Goal: Check status: Check status

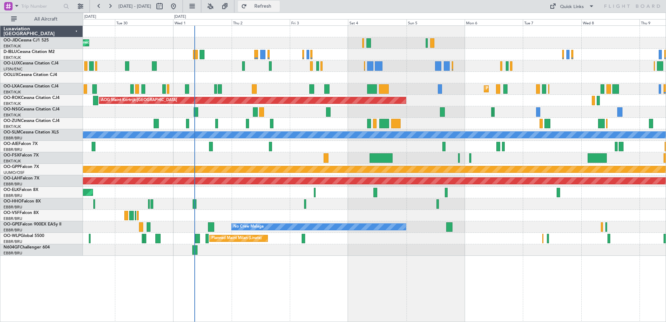
click at [264, 9] on button "Refresh" at bounding box center [259, 6] width 42 height 11
click at [110, 4] on button at bounding box center [109, 6] width 11 height 11
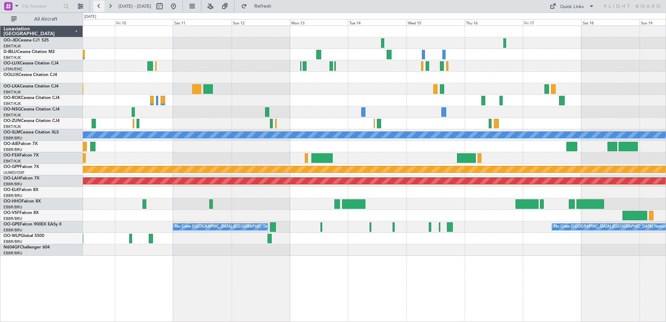
click at [96, 7] on button at bounding box center [98, 6] width 11 height 11
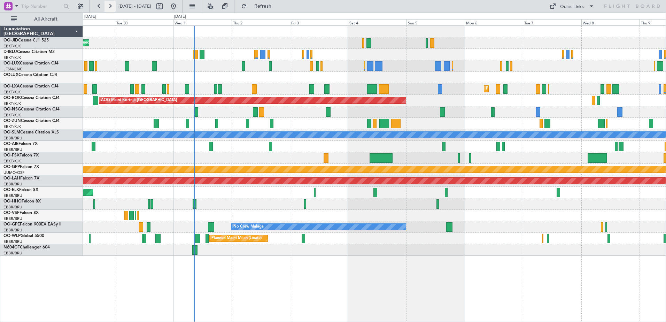
click at [112, 4] on button at bounding box center [109, 6] width 11 height 11
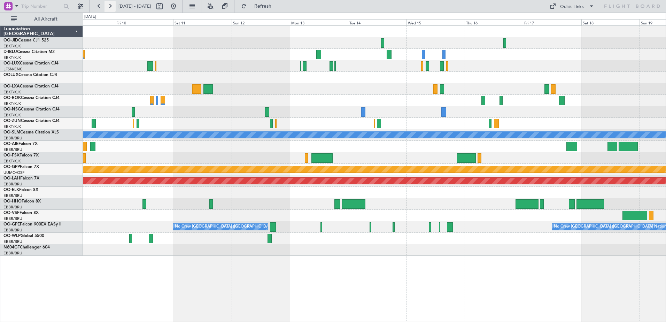
click at [112, 4] on button at bounding box center [109, 6] width 11 height 11
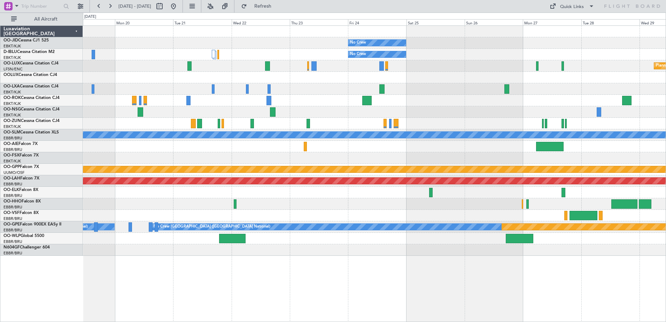
click at [117, 2] on span "[DATE] - [DATE]" at bounding box center [135, 6] width 38 height 11
click at [112, 6] on button at bounding box center [109, 6] width 11 height 11
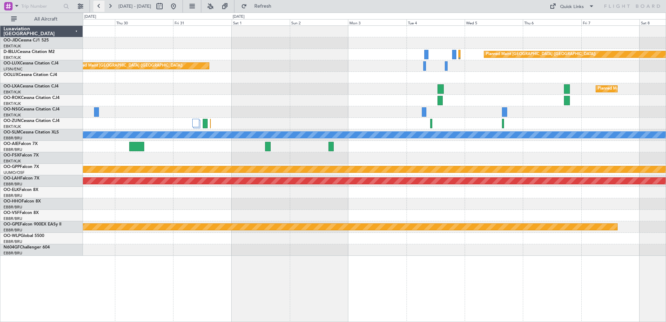
click at [102, 7] on button at bounding box center [98, 6] width 11 height 11
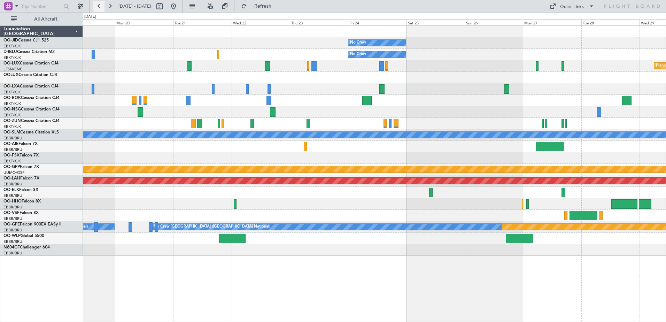
click at [102, 7] on button at bounding box center [98, 6] width 11 height 11
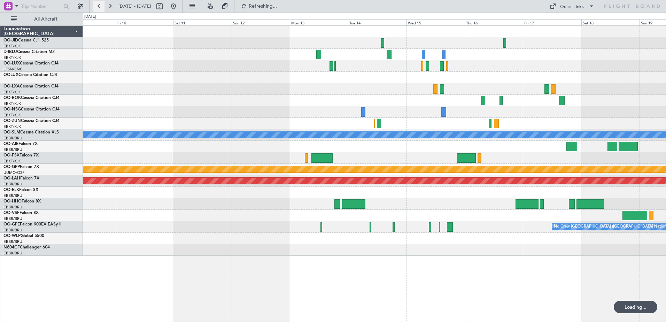
click at [102, 7] on button at bounding box center [98, 6] width 11 height 11
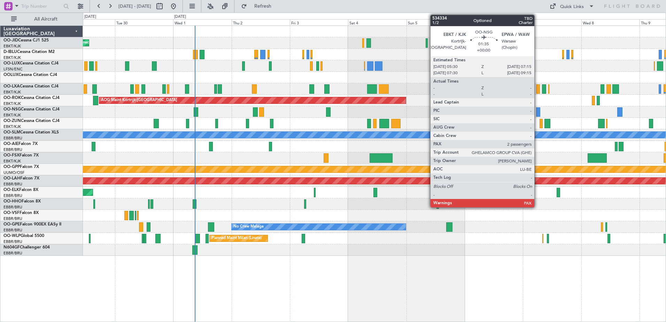
click at [353, 159] on div "Planned Maint Kortrijk-[GEOGRAPHIC_DATA] A/C Unavailable [GEOGRAPHIC_DATA]-[GEO…" at bounding box center [374, 141] width 583 height 230
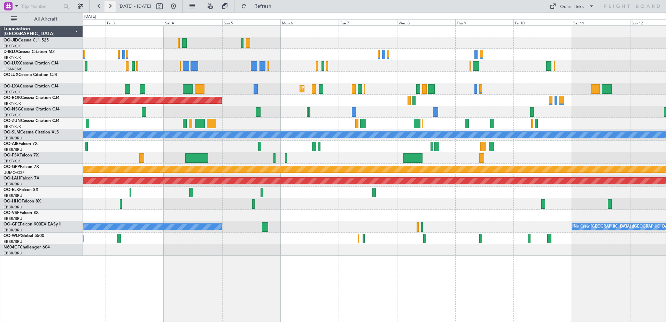
click at [112, 6] on button at bounding box center [109, 6] width 11 height 11
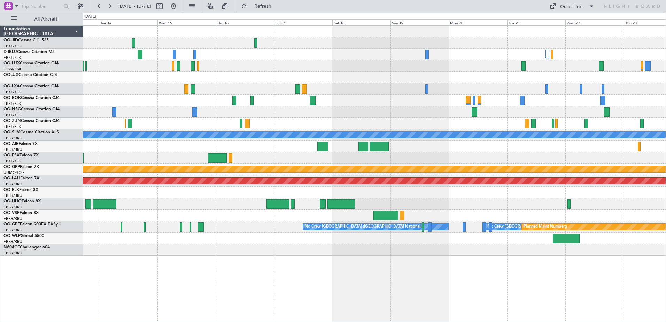
click at [463, 126] on div at bounding box center [374, 123] width 583 height 11
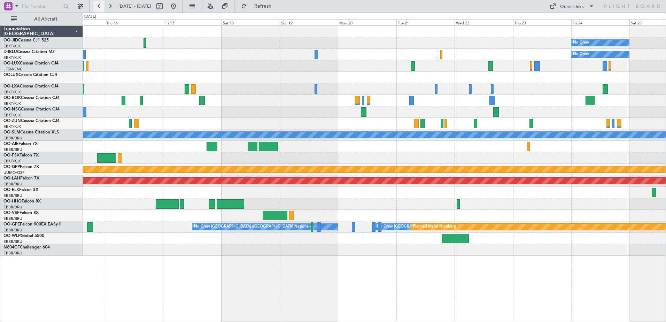
click at [100, 6] on button at bounding box center [98, 6] width 11 height 11
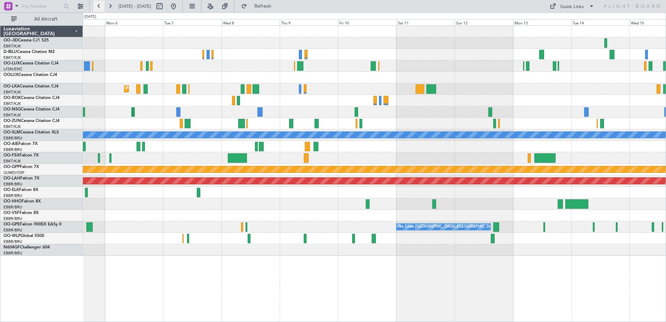
click at [100, 6] on button at bounding box center [98, 6] width 11 height 11
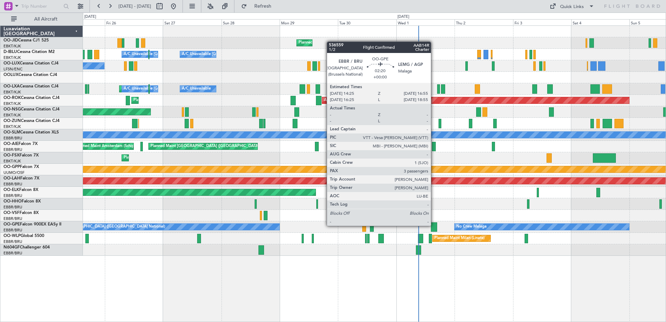
click at [434, 226] on div at bounding box center [434, 226] width 6 height 9
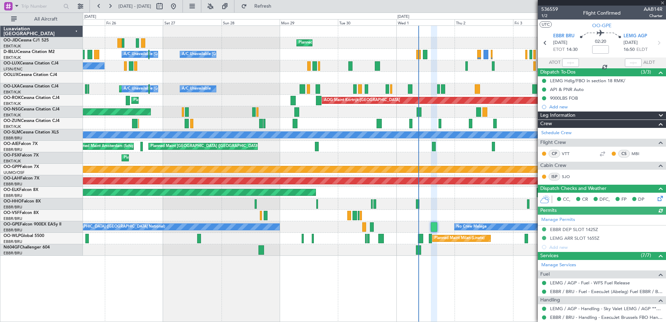
click at [663, 1] on div at bounding box center [602, 3] width 128 height 6
click at [662, 2] on span at bounding box center [662, 3] width 7 height 6
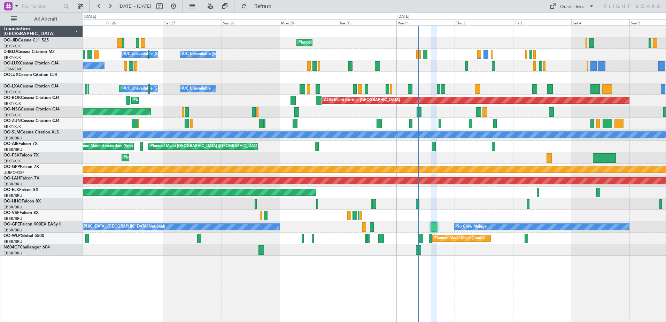
type input "0"
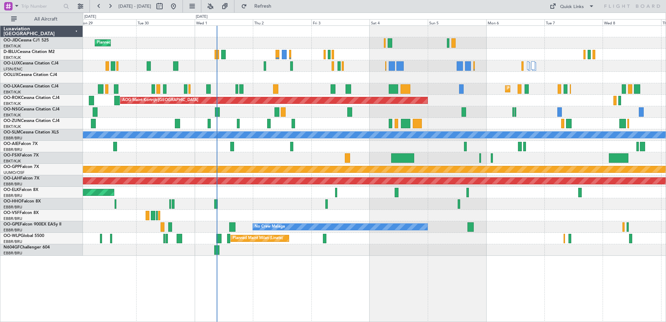
click at [390, 219] on div at bounding box center [374, 215] width 583 height 11
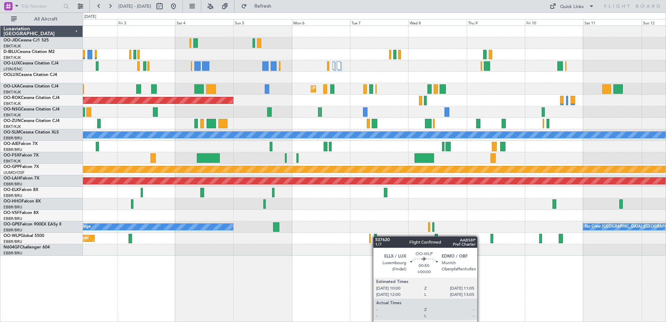
click at [374, 235] on div "Planned Maint Kortrijk-[GEOGRAPHIC_DATA] AOG Maint [GEOGRAPHIC_DATA]-[GEOGRAPHI…" at bounding box center [374, 141] width 583 height 230
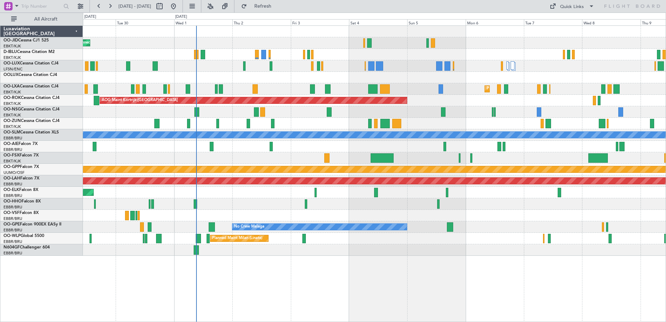
click at [365, 206] on div "Planned Maint Kortrijk-[GEOGRAPHIC_DATA] A/C Unavailable [GEOGRAPHIC_DATA]-[GEO…" at bounding box center [374, 141] width 583 height 230
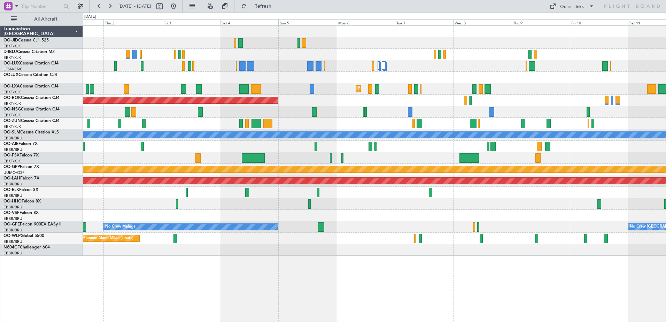
click at [470, 215] on div "Planned Maint Kortrijk-[GEOGRAPHIC_DATA] Planned Maint [GEOGRAPHIC_DATA]-[GEOGR…" at bounding box center [374, 141] width 583 height 230
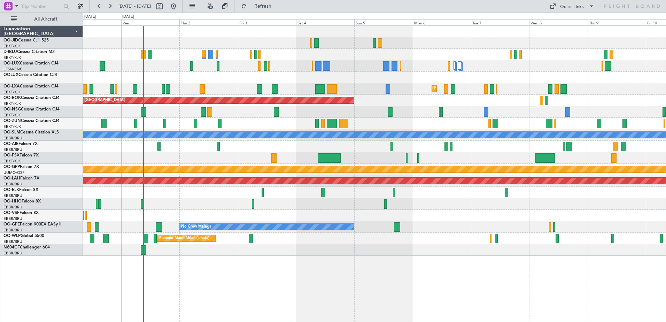
click at [441, 214] on div at bounding box center [374, 215] width 583 height 11
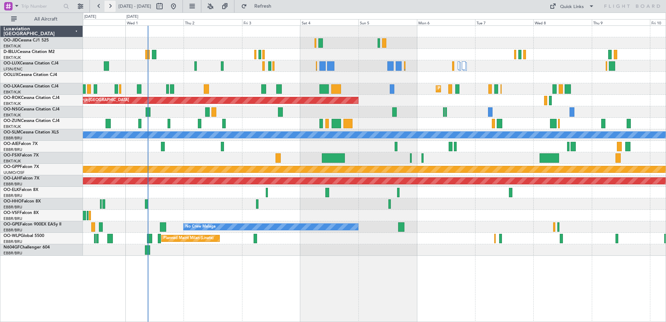
click at [110, 6] on button at bounding box center [109, 6] width 11 height 11
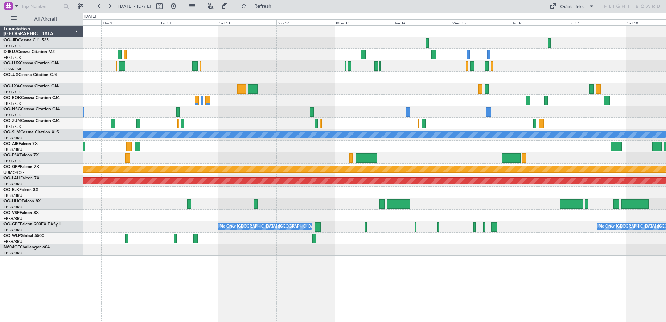
click at [273, 205] on div at bounding box center [374, 203] width 583 height 11
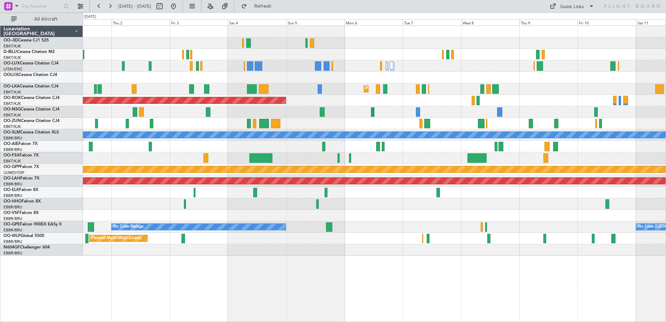
click at [443, 198] on div at bounding box center [374, 203] width 583 height 11
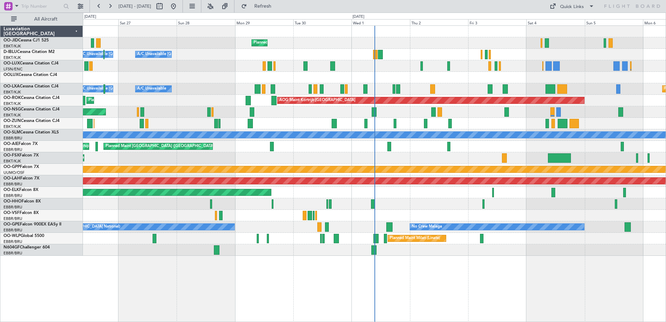
click at [454, 118] on div "Planned Maint Kortrijk-[GEOGRAPHIC_DATA] A/C Unavailable [GEOGRAPHIC_DATA] ([GE…" at bounding box center [374, 141] width 583 height 230
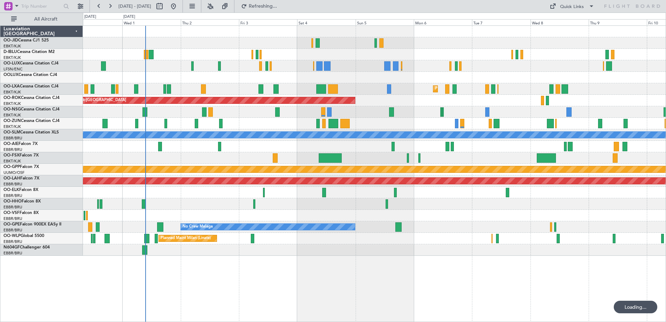
click at [434, 125] on div at bounding box center [374, 123] width 583 height 11
